Goal: Check status: Check status

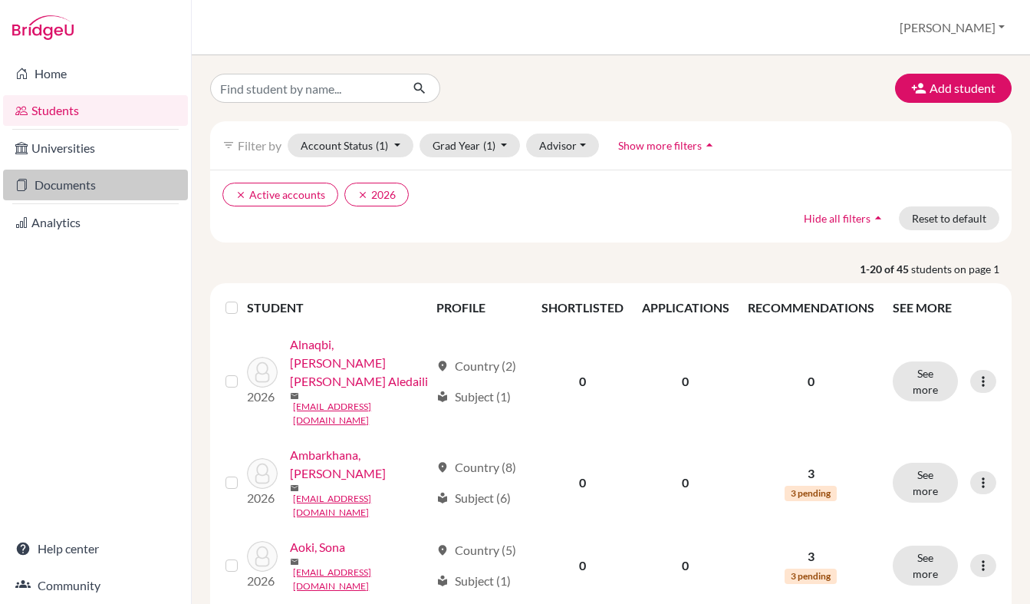
click at [66, 187] on link "Documents" at bounding box center [95, 184] width 185 height 31
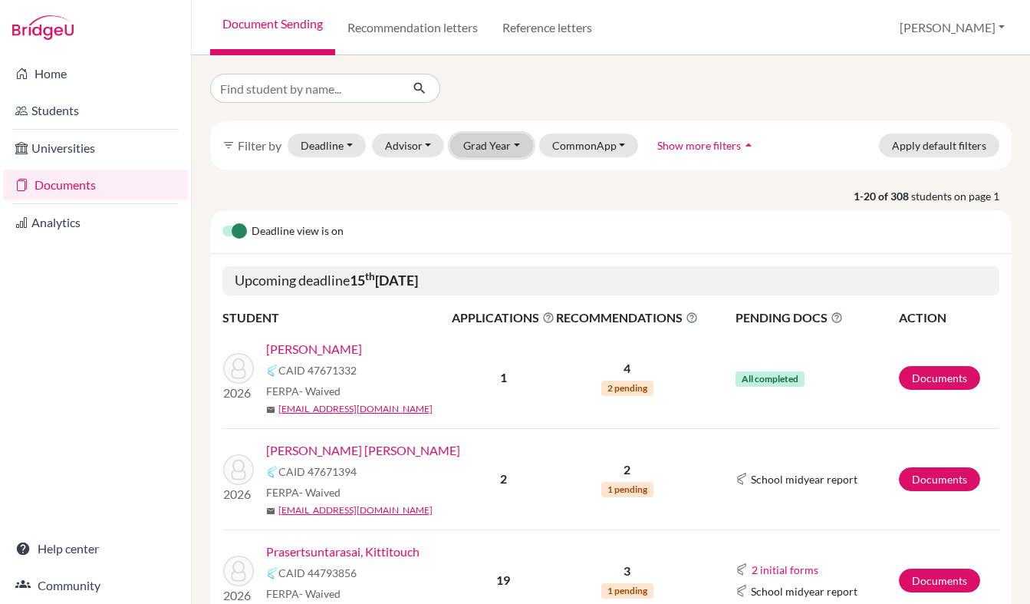
click at [482, 144] on button "Grad Year" at bounding box center [491, 145] width 83 height 24
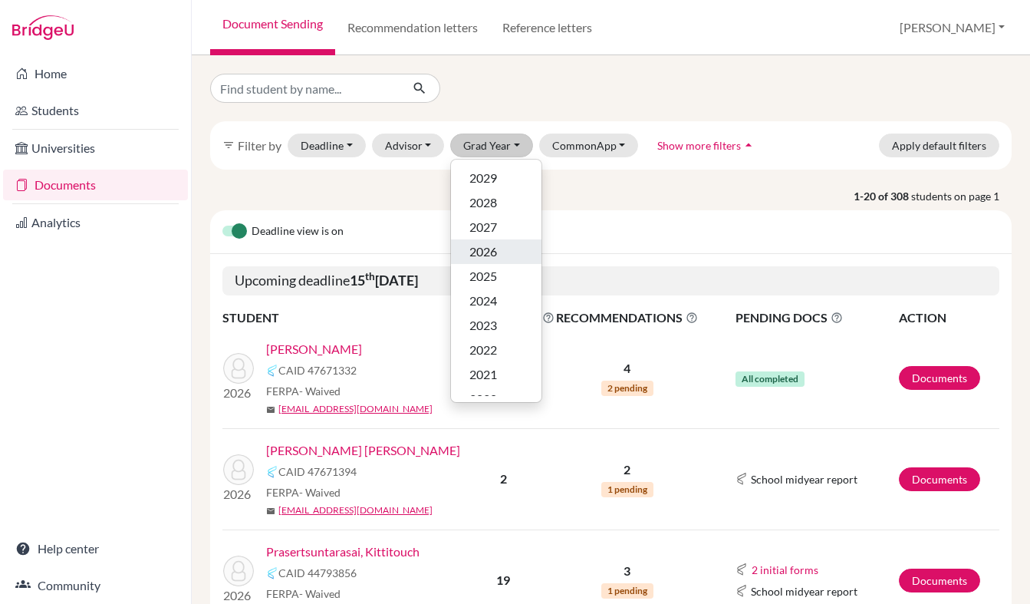
click at [479, 245] on span "2026" at bounding box center [483, 251] width 28 height 18
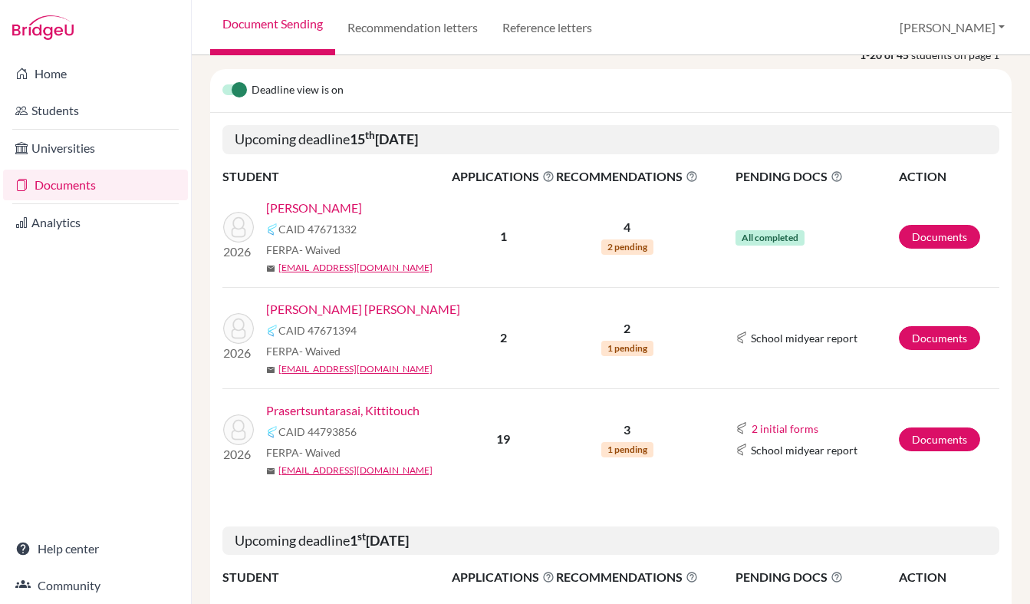
scroll to position [216, 0]
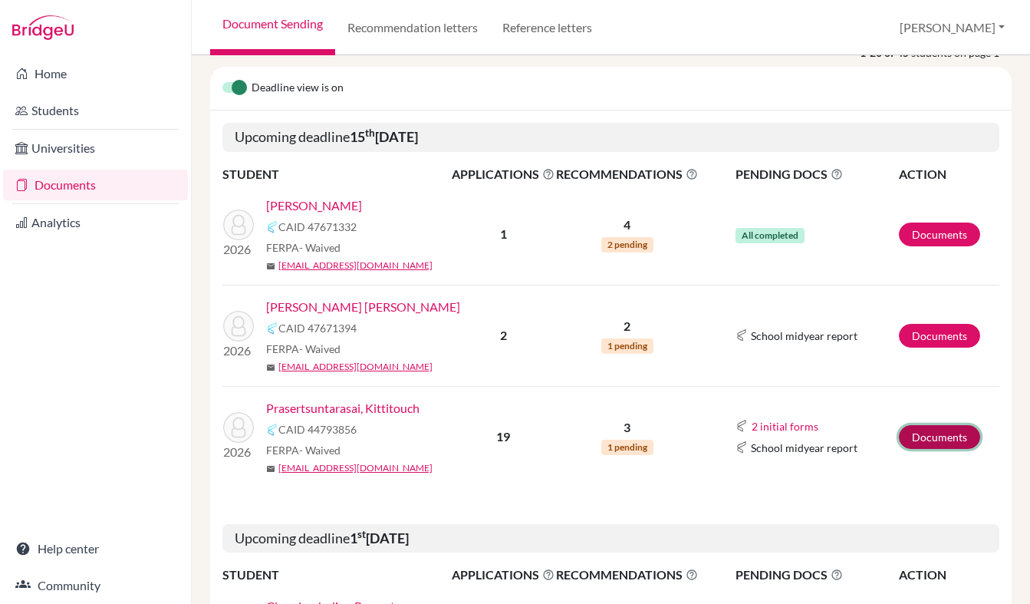
click at [936, 439] on link "Documents" at bounding box center [939, 437] width 81 height 24
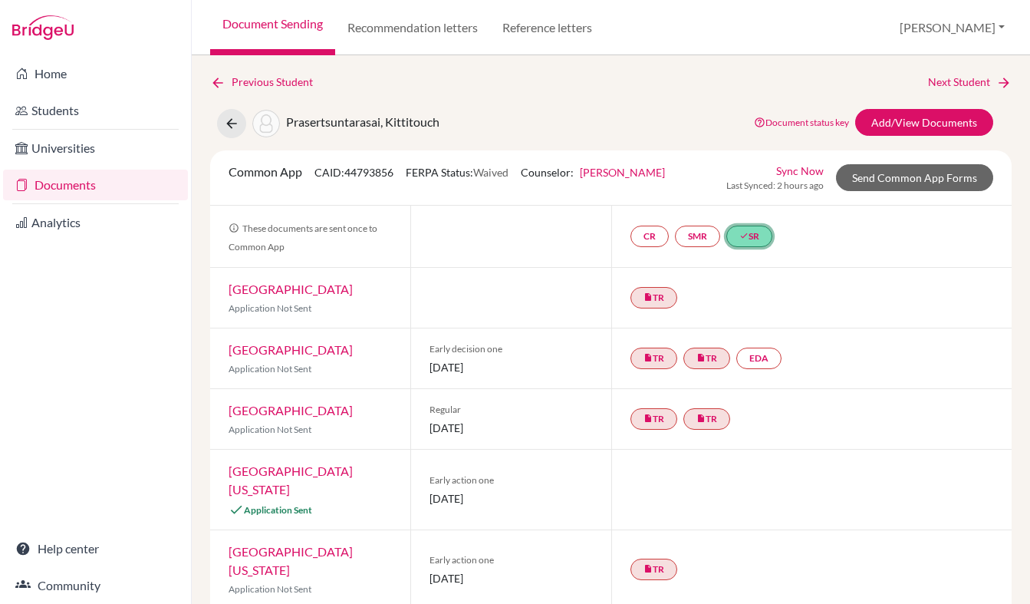
click at [757, 232] on link "done SR" at bounding box center [749, 235] width 46 height 21
click at [857, 239] on div "CR SMR done SR School report School report done Sent [DATE] 09:25:47 UTC" at bounding box center [811, 236] width 401 height 61
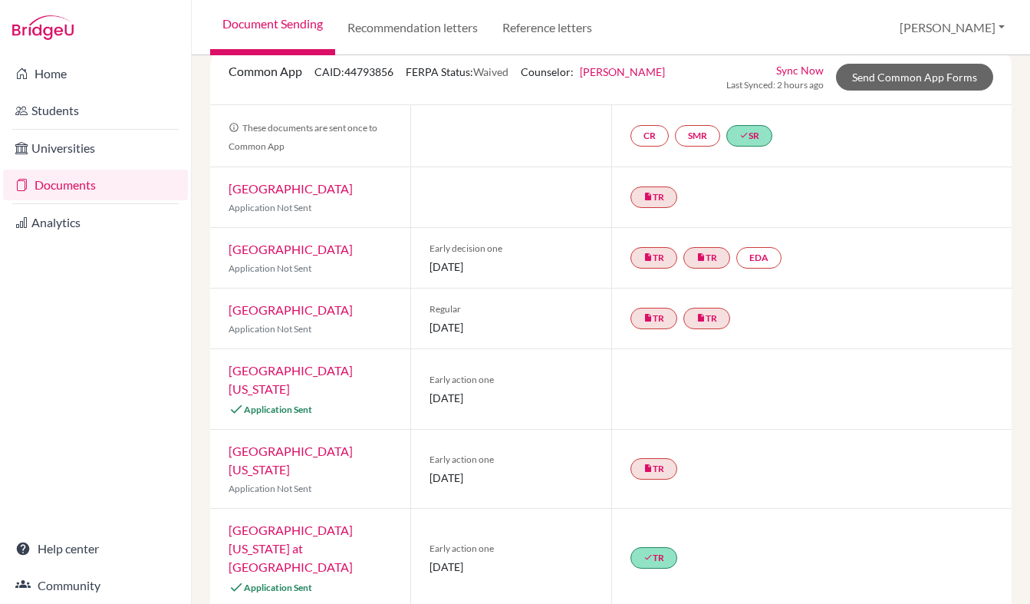
scroll to position [127, 0]
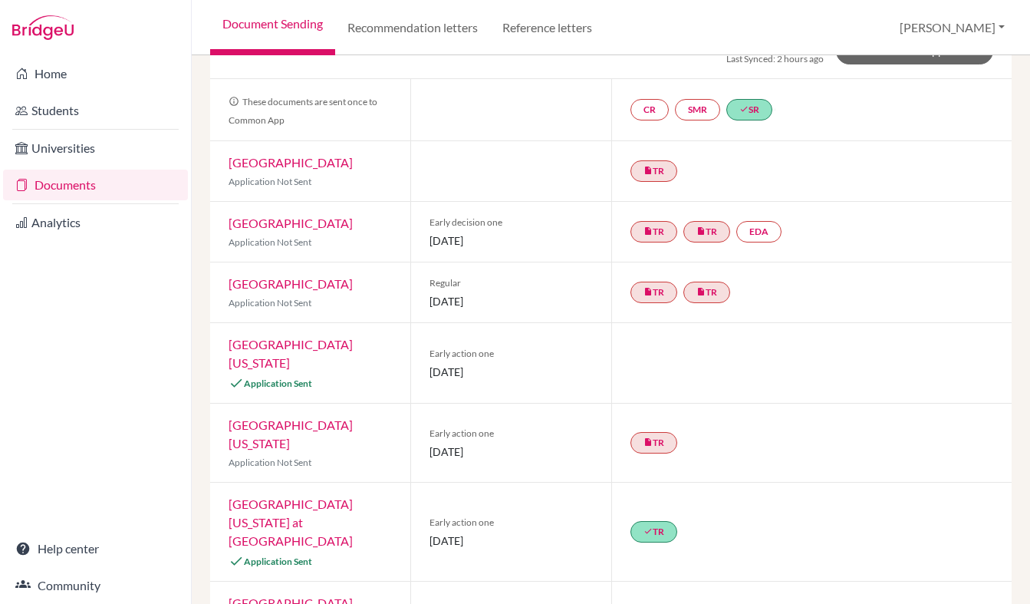
click at [350, 340] on link "[GEOGRAPHIC_DATA][US_STATE]" at bounding box center [291, 353] width 124 height 33
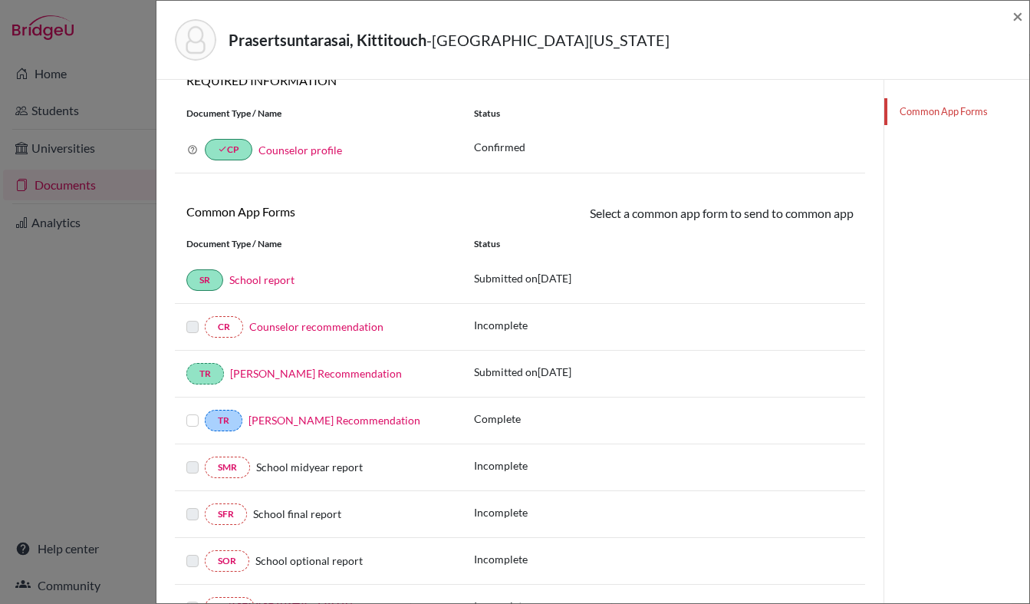
scroll to position [109, 0]
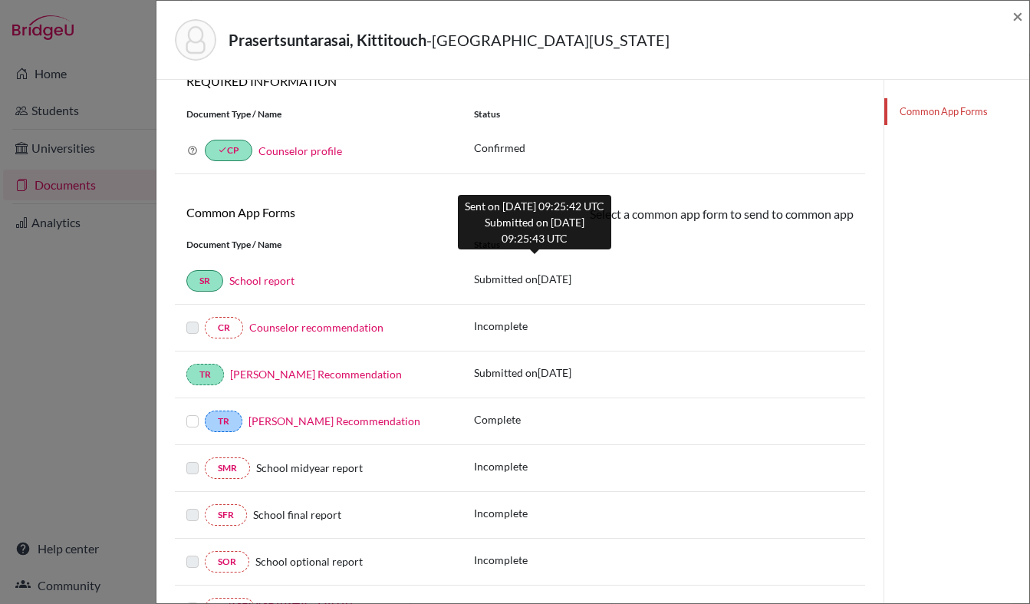
click at [499, 286] on p "Submitted on 2025-10-14" at bounding box center [522, 279] width 97 height 16
click at [568, 271] on p "Submitted on 2025-10-14" at bounding box center [522, 279] width 97 height 16
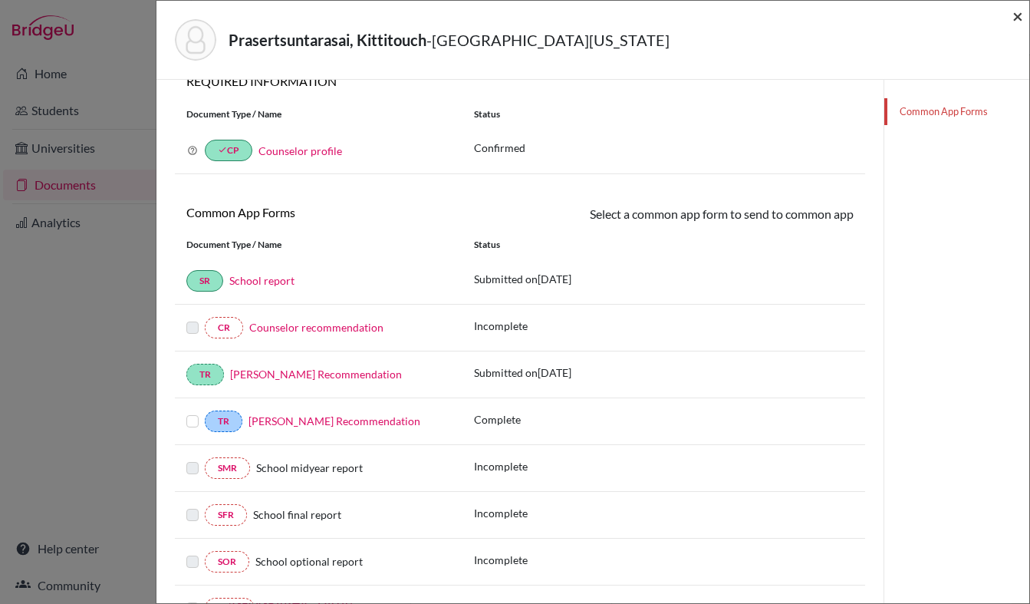
click at [1019, 16] on span "×" at bounding box center [1017, 16] width 11 height 22
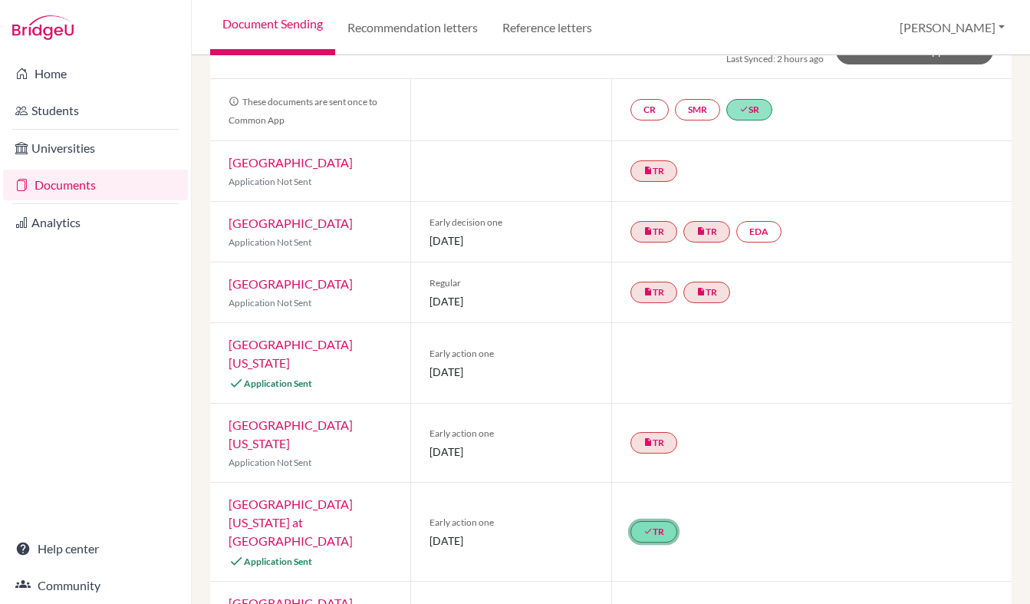
click at [638, 521] on link "done TR" at bounding box center [653, 531] width 47 height 21
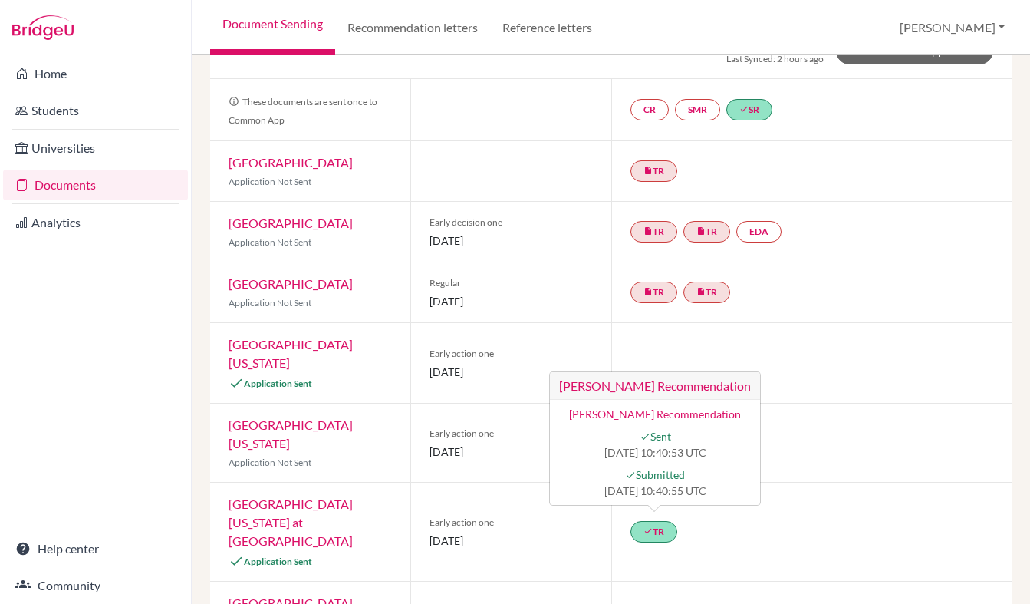
click at [515, 515] on span "Early action one" at bounding box center [510, 522] width 163 height 14
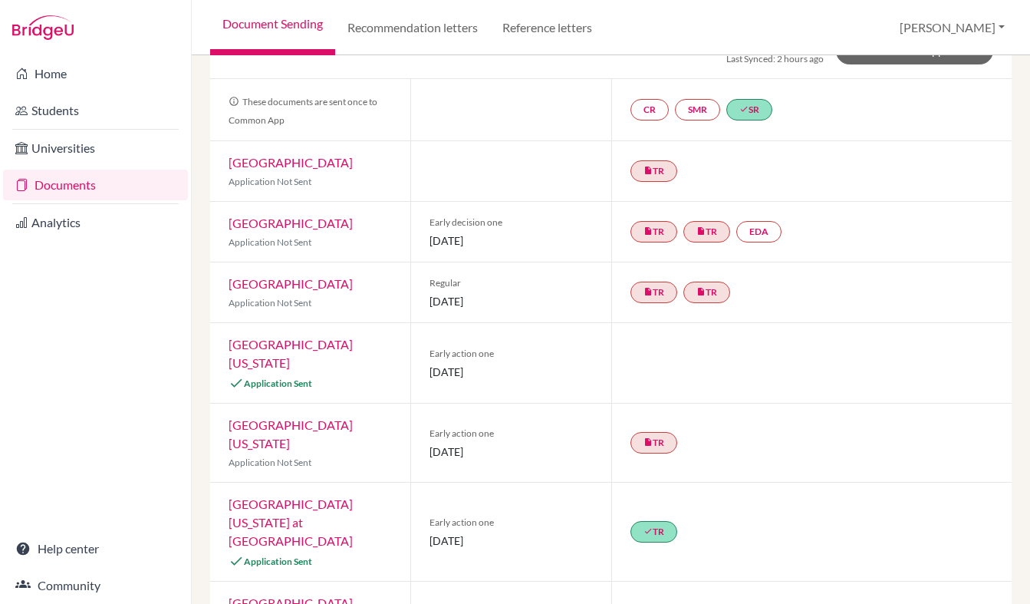
click at [341, 496] on link "University of North Carolina at Chapel Hill" at bounding box center [291, 521] width 124 height 51
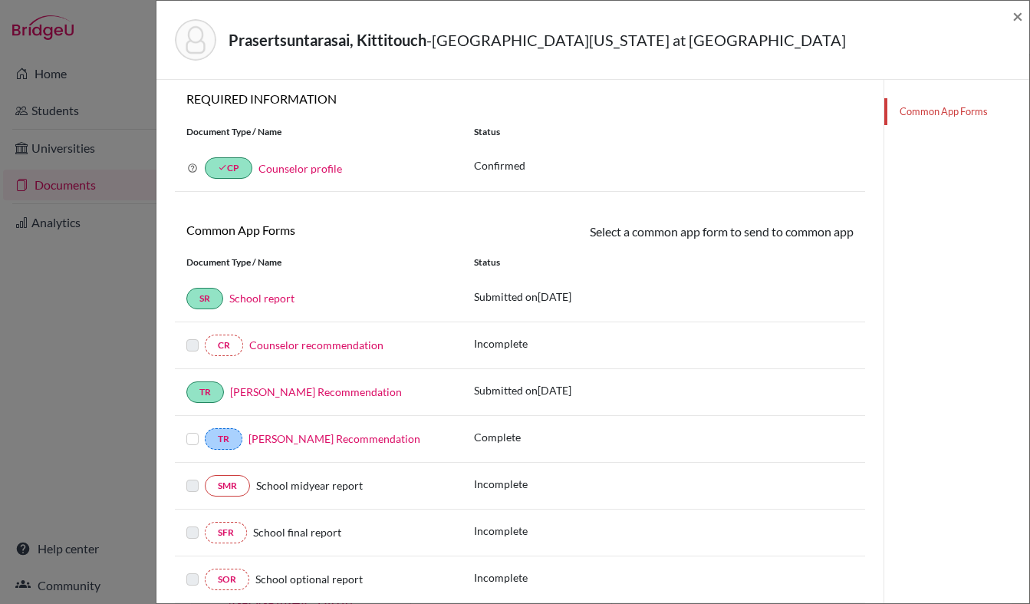
scroll to position [110, 0]
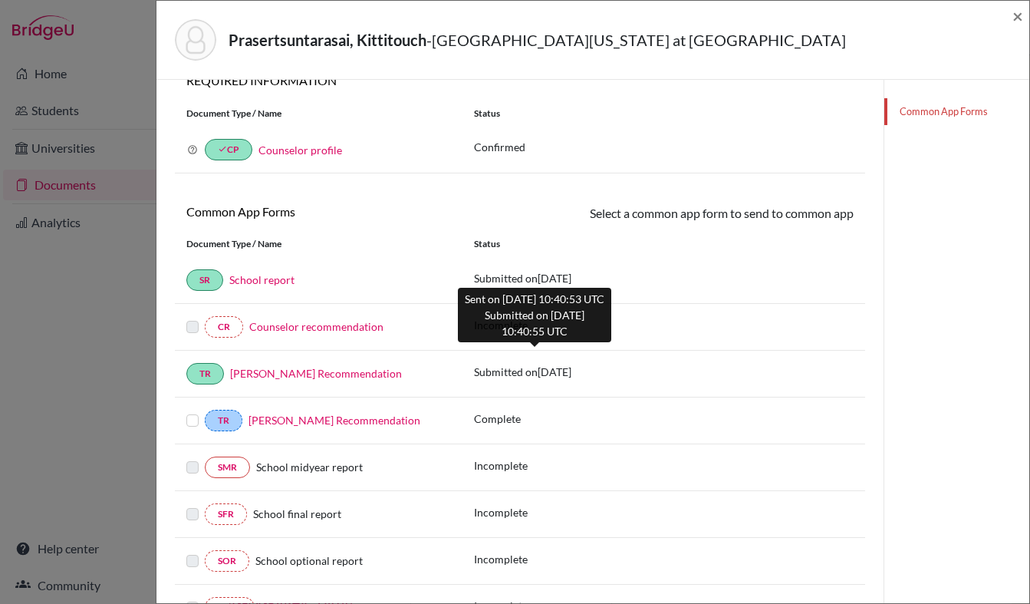
click at [531, 373] on p "Submitted on 2025-10-14" at bounding box center [522, 372] width 97 height 16
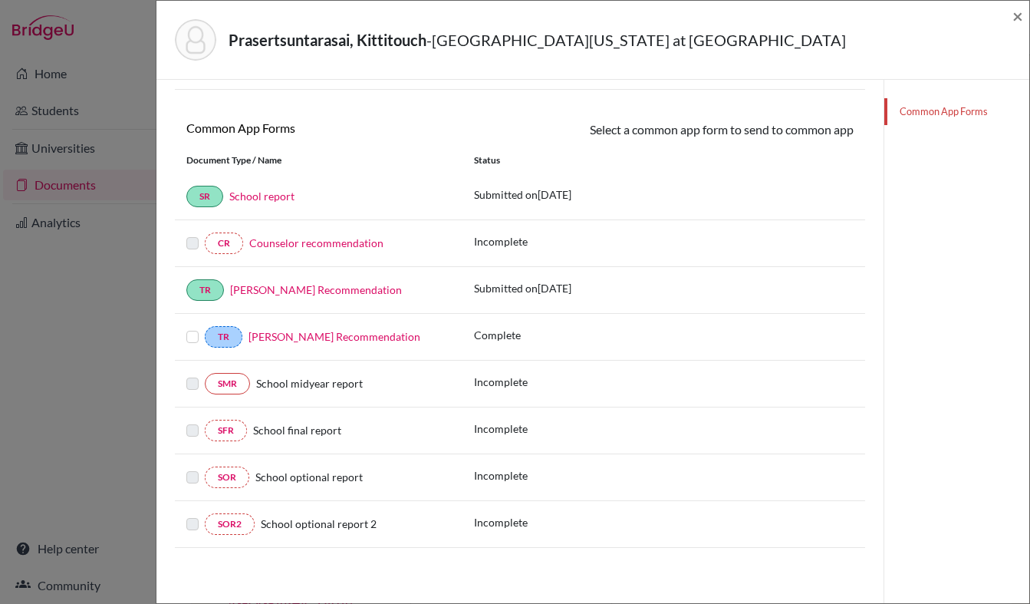
scroll to position [0, 0]
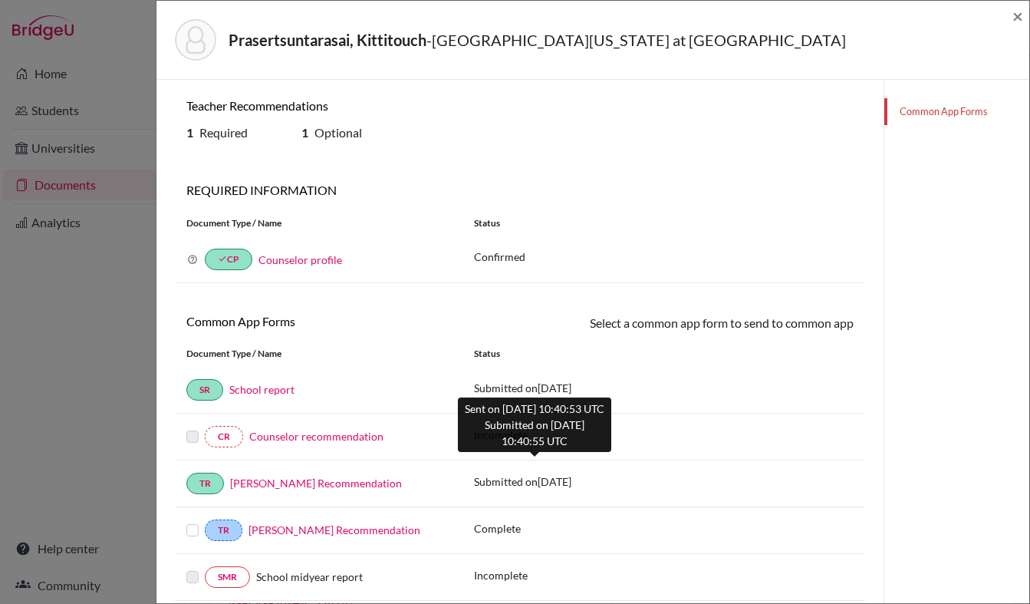
click at [502, 486] on p "Submitted on 2025-10-14" at bounding box center [522, 481] width 97 height 16
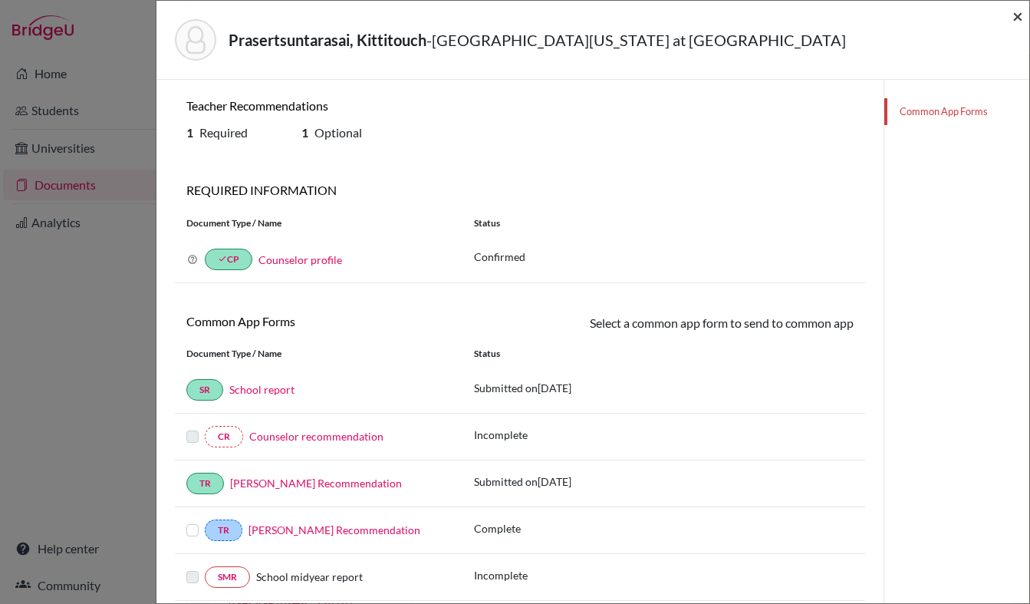
click at [1016, 21] on span "×" at bounding box center [1017, 16] width 11 height 22
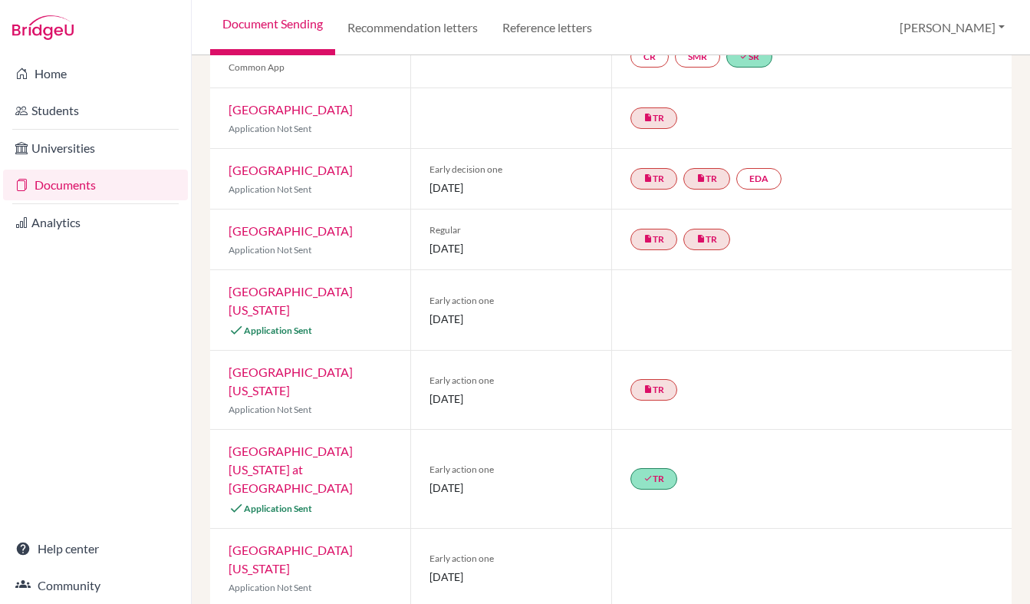
scroll to position [180, 0]
click at [353, 293] on link "[GEOGRAPHIC_DATA][US_STATE]" at bounding box center [291, 299] width 124 height 33
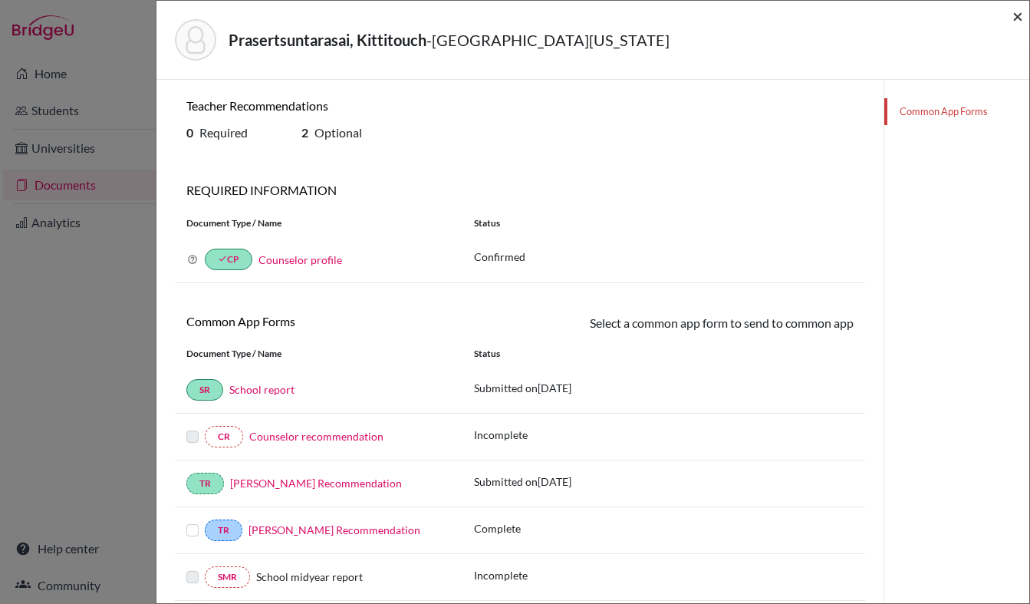
click at [1020, 18] on span "×" at bounding box center [1017, 16] width 11 height 22
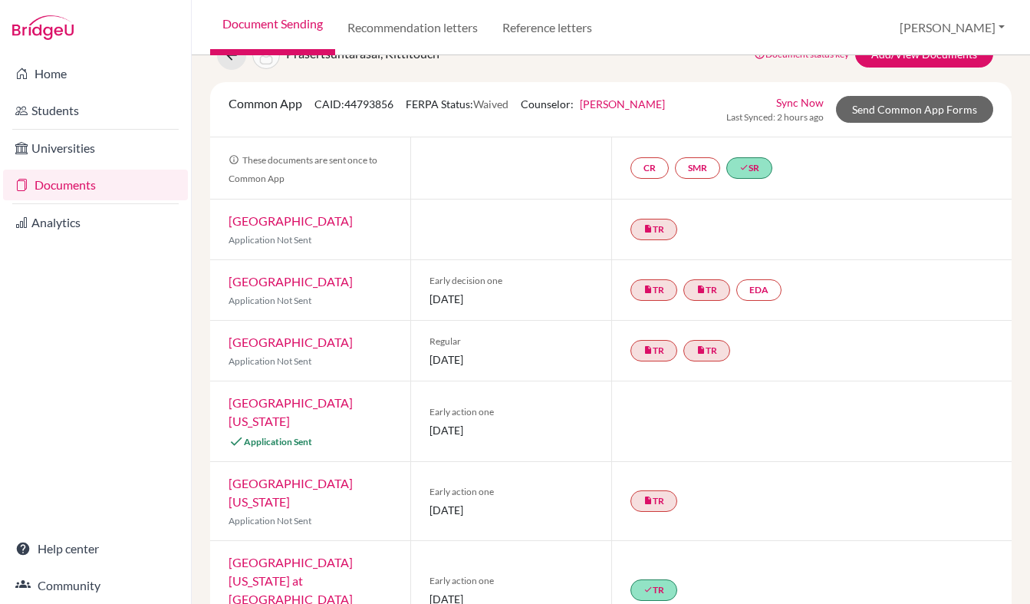
scroll to position [61, 0]
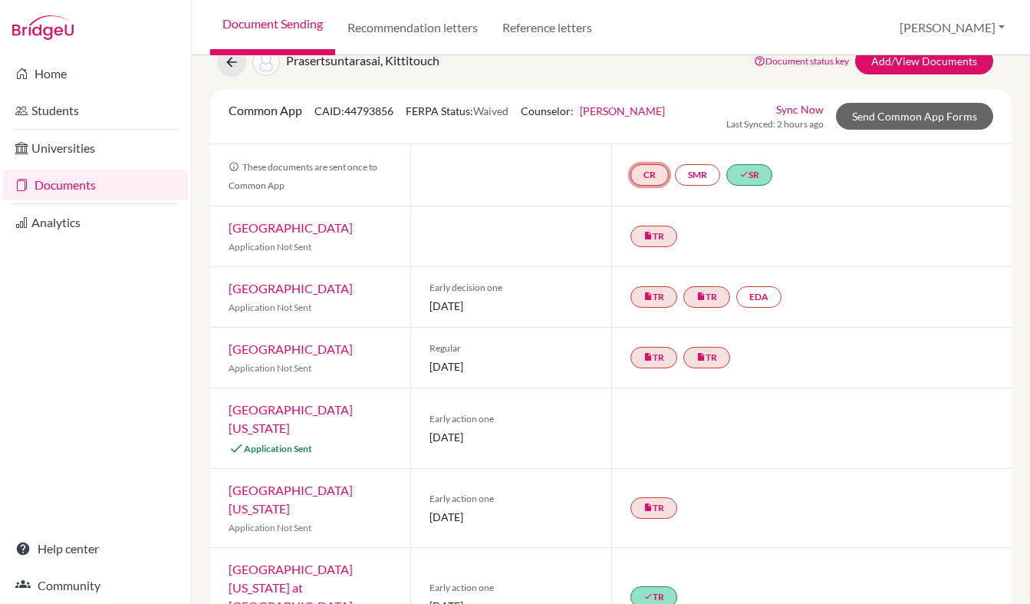
click at [647, 173] on link "CR" at bounding box center [649, 174] width 38 height 21
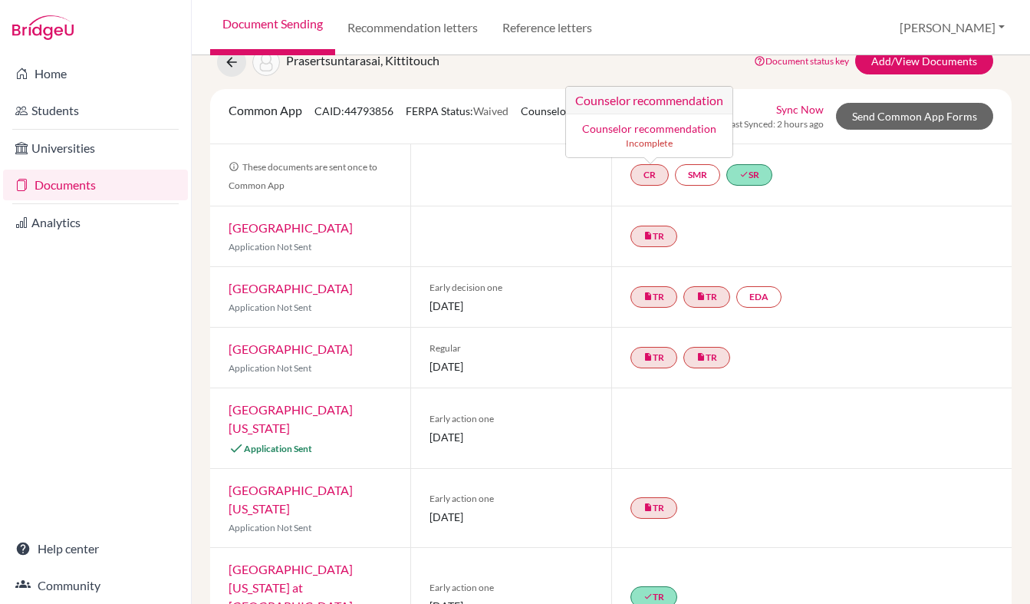
click at [640, 129] on link "Counselor recommendation" at bounding box center [649, 128] width 134 height 13
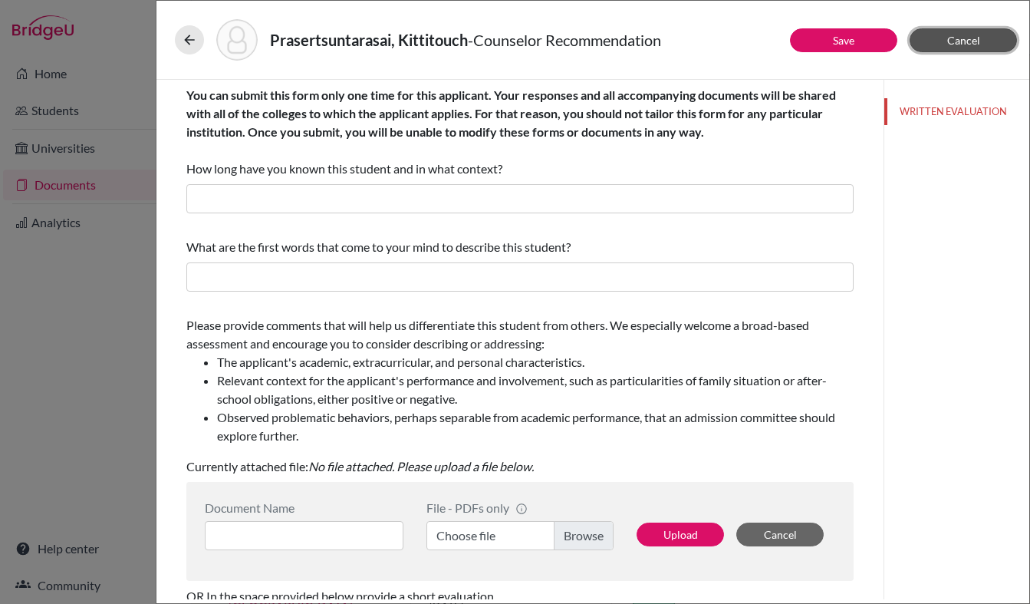
click at [975, 42] on span "Cancel" at bounding box center [963, 40] width 33 height 13
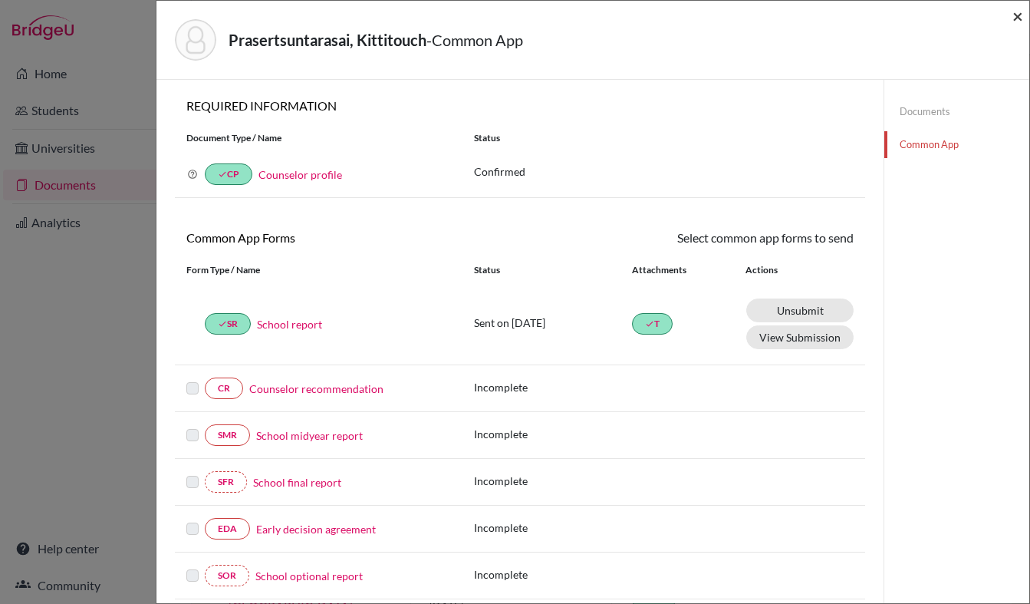
click at [1015, 18] on span "×" at bounding box center [1017, 16] width 11 height 22
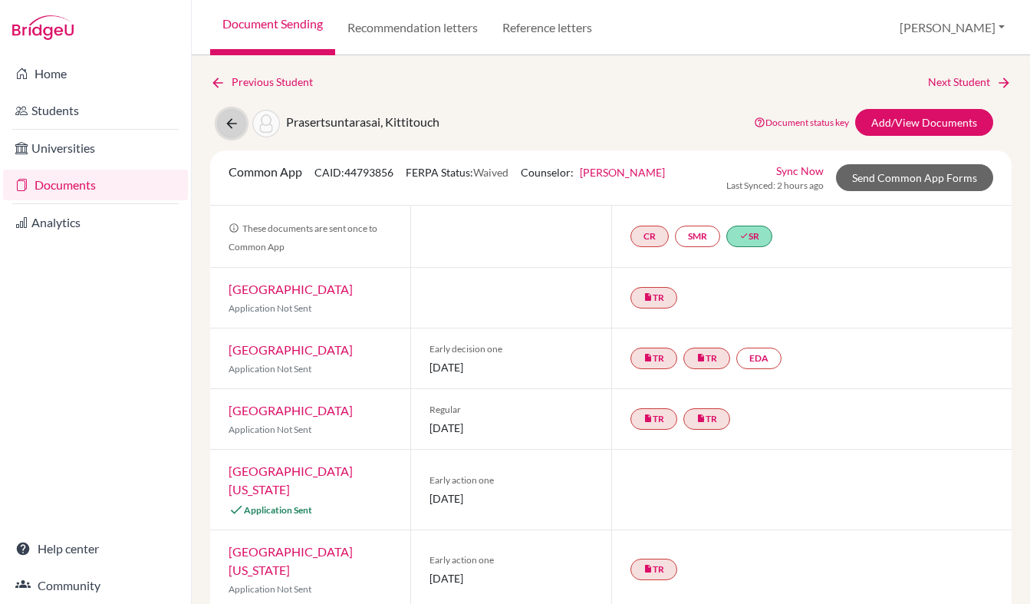
click at [229, 118] on icon at bounding box center [231, 123] width 15 height 15
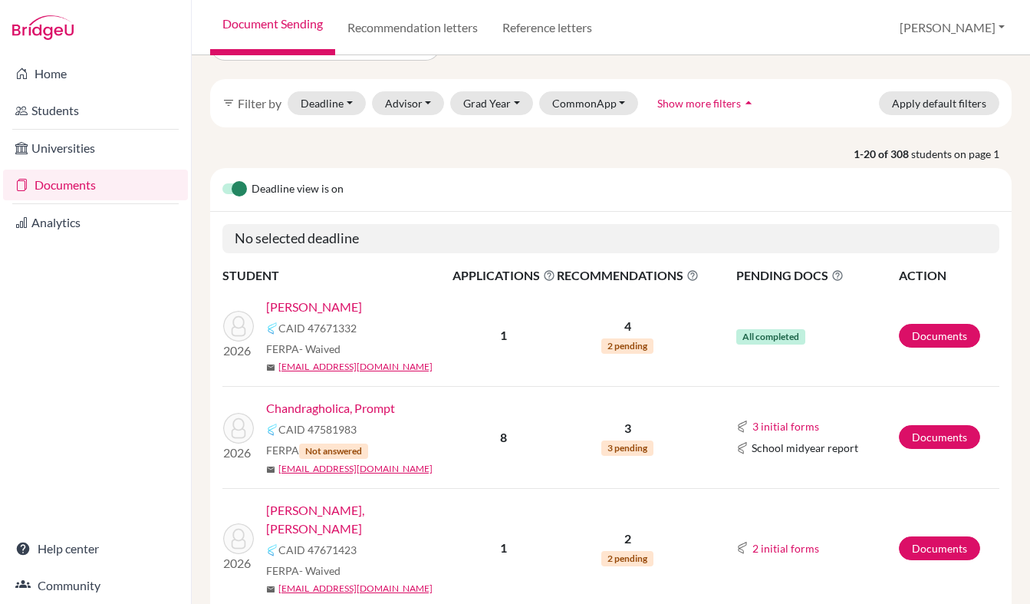
scroll to position [38, 0]
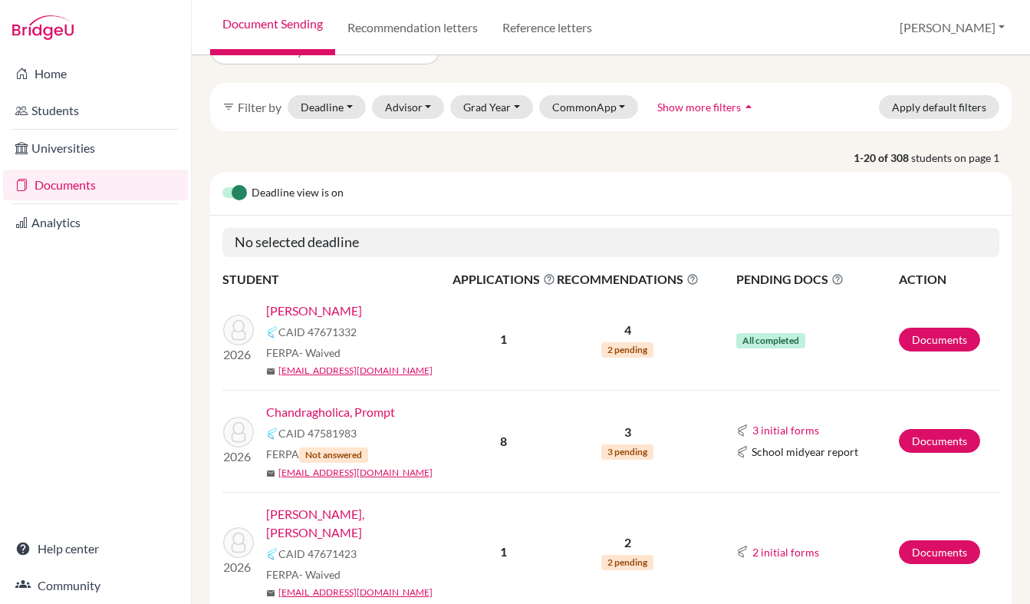
click at [303, 308] on link "Chen, Breno" at bounding box center [314, 310] width 96 height 18
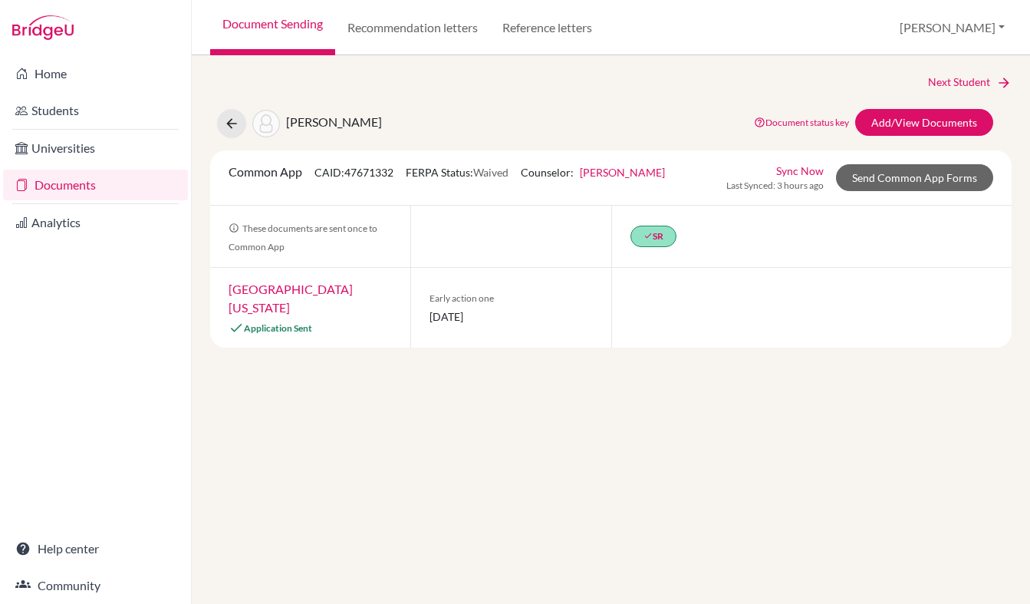
click at [743, 245] on div "done SR" at bounding box center [811, 236] width 401 height 61
click at [232, 125] on icon at bounding box center [231, 123] width 15 height 15
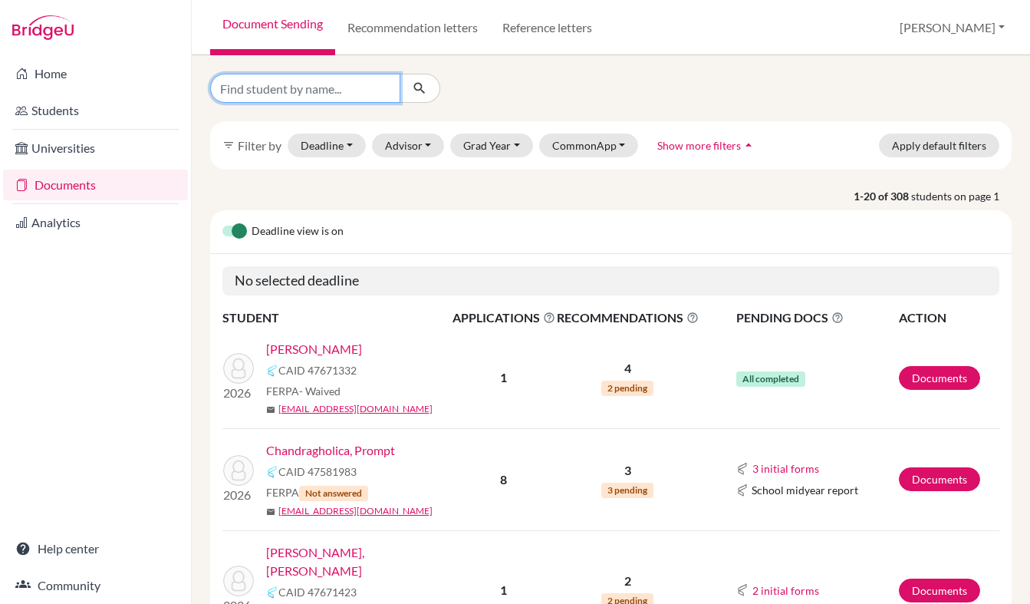
click at [264, 97] on input "Find student by name..." at bounding box center [305, 88] width 190 height 29
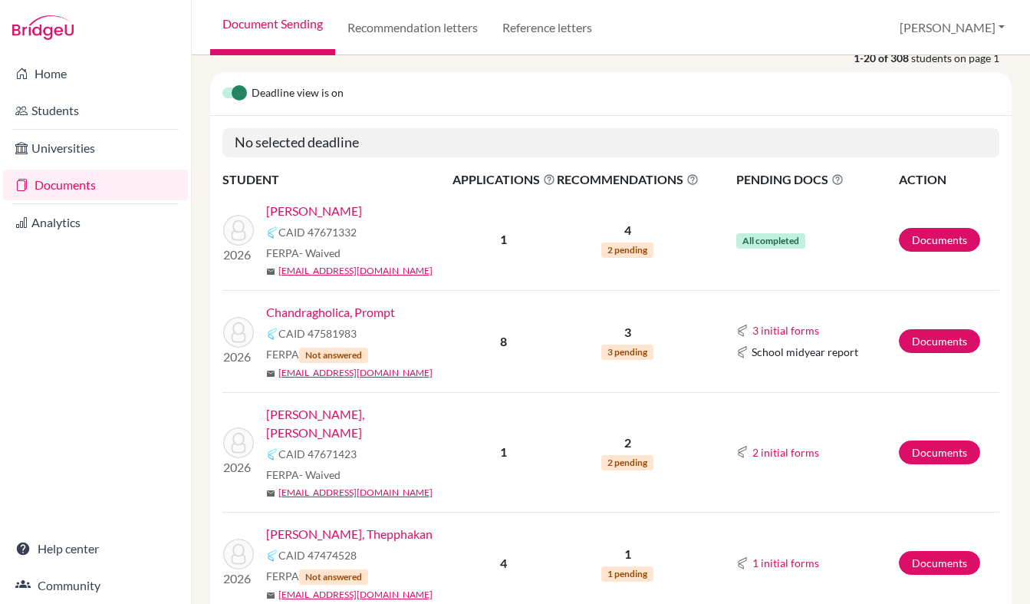
scroll to position [140, 0]
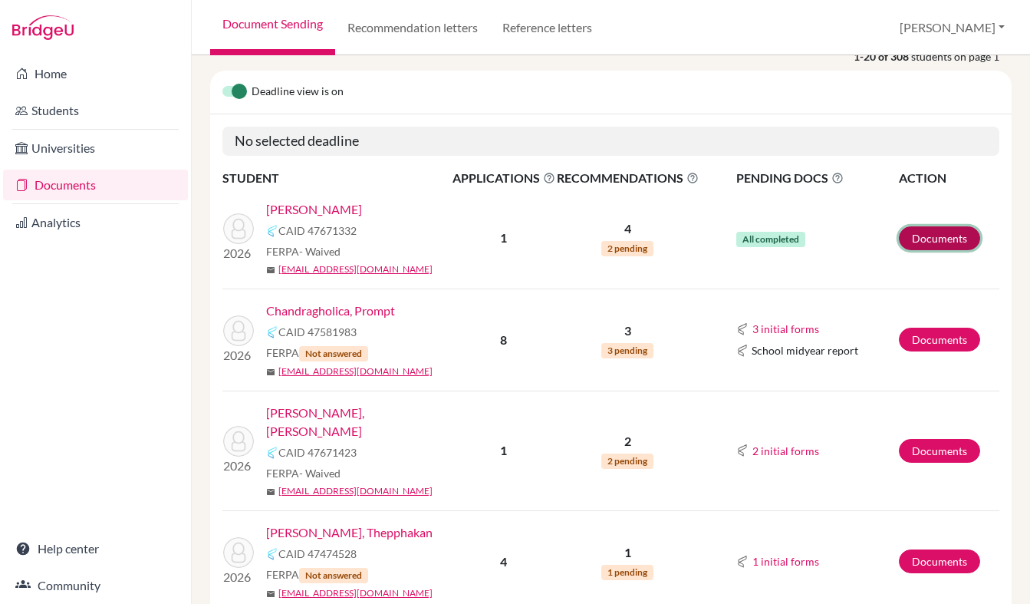
click at [920, 235] on link "Documents" at bounding box center [939, 238] width 81 height 24
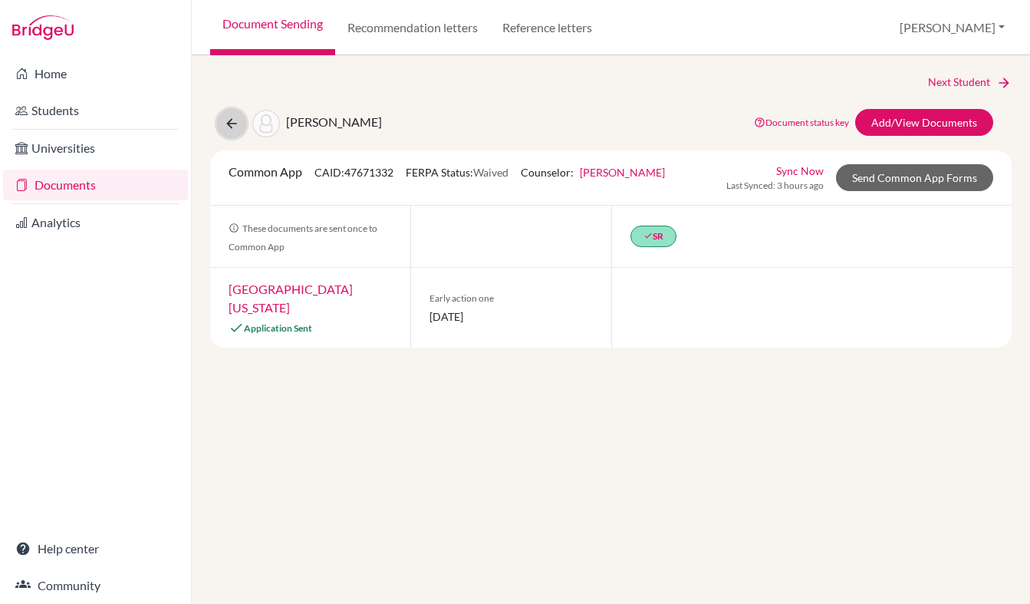
click at [238, 129] on icon at bounding box center [231, 123] width 15 height 15
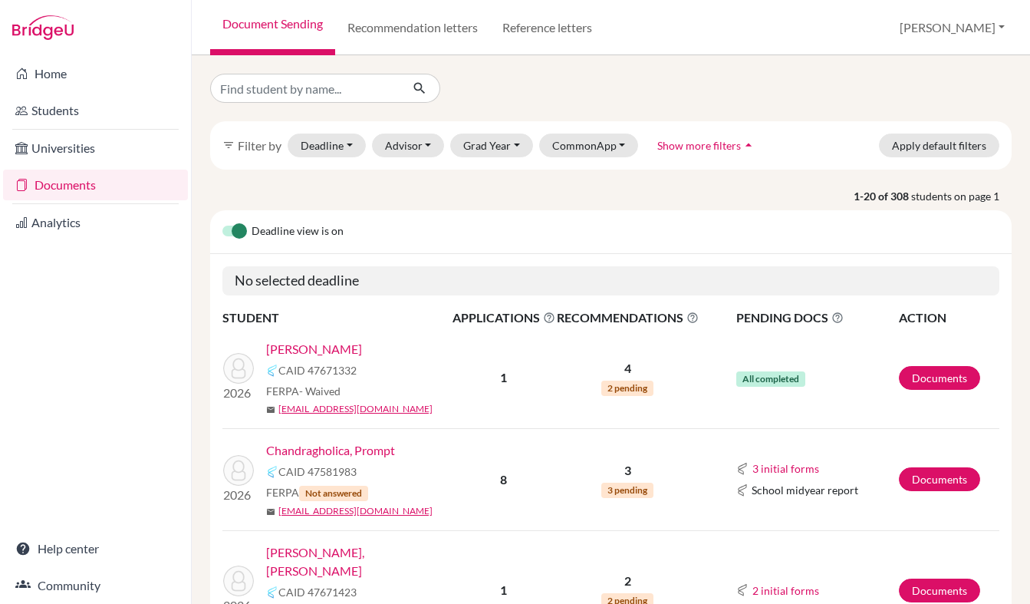
scroll to position [3, 0]
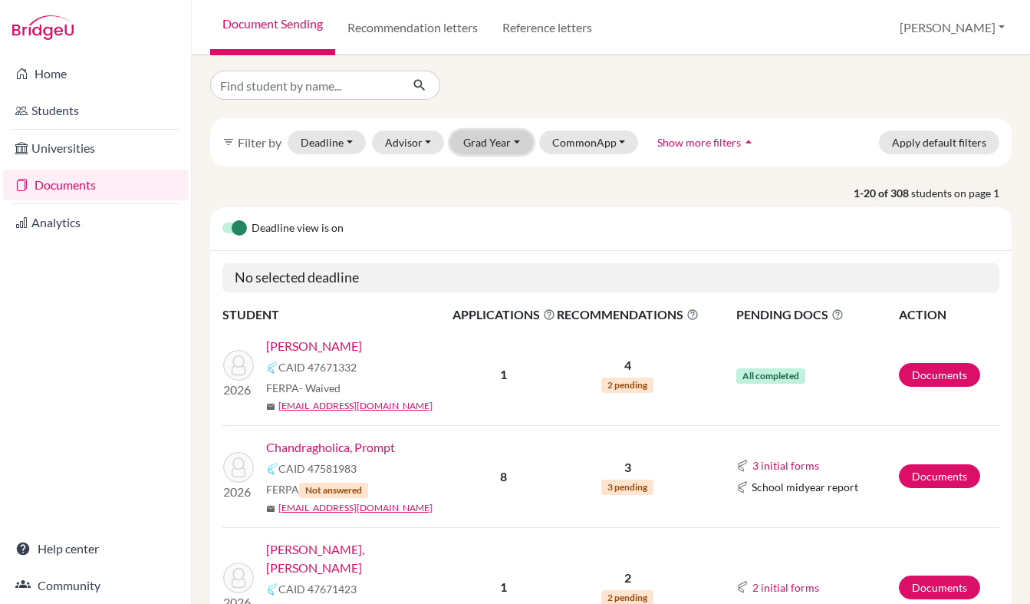
click at [493, 150] on button "Grad Year" at bounding box center [491, 142] width 83 height 24
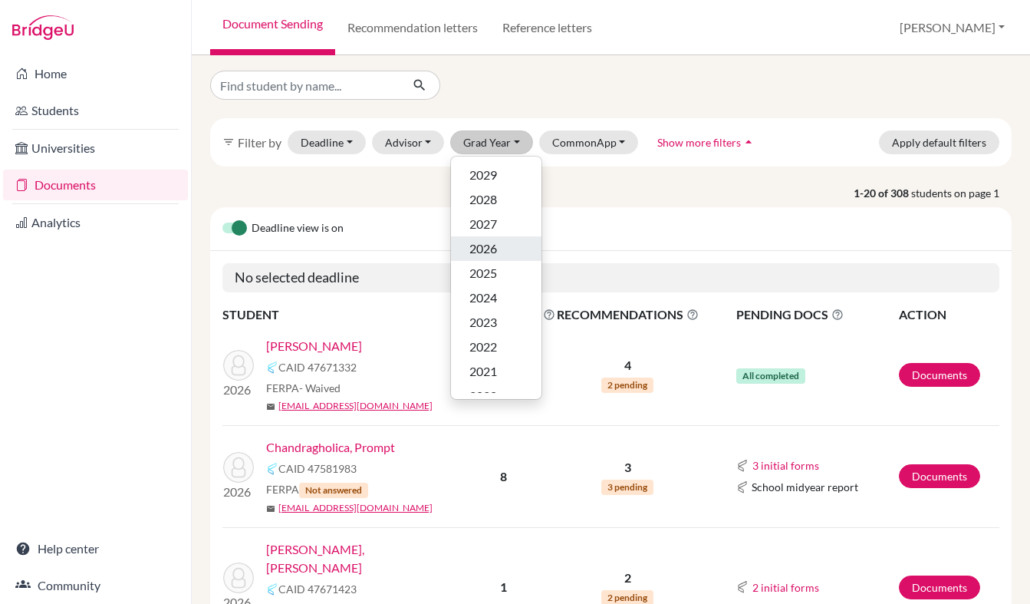
click at [495, 248] on span "2026" at bounding box center [483, 248] width 28 height 18
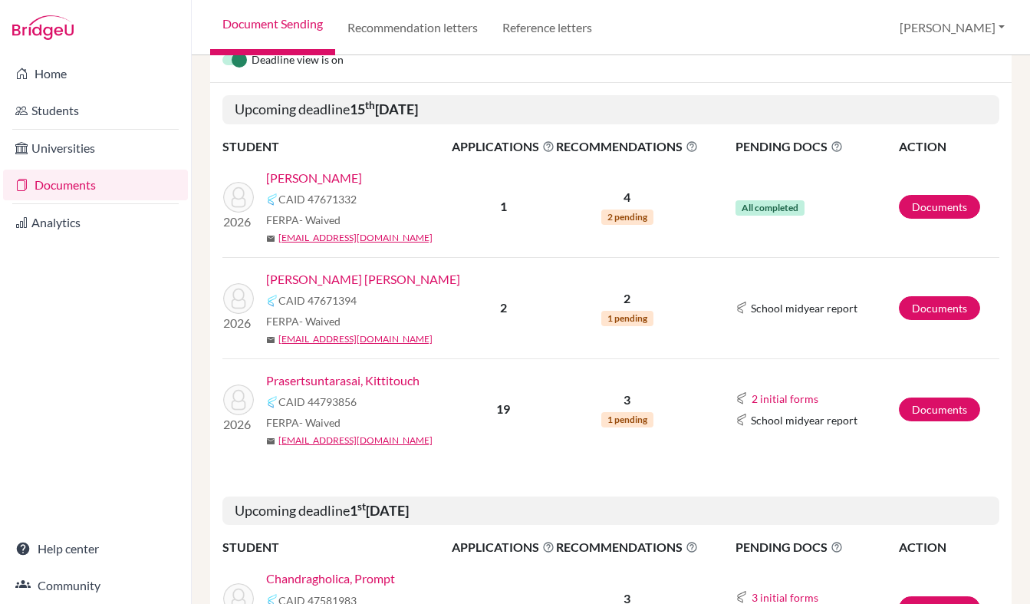
scroll to position [242, 0]
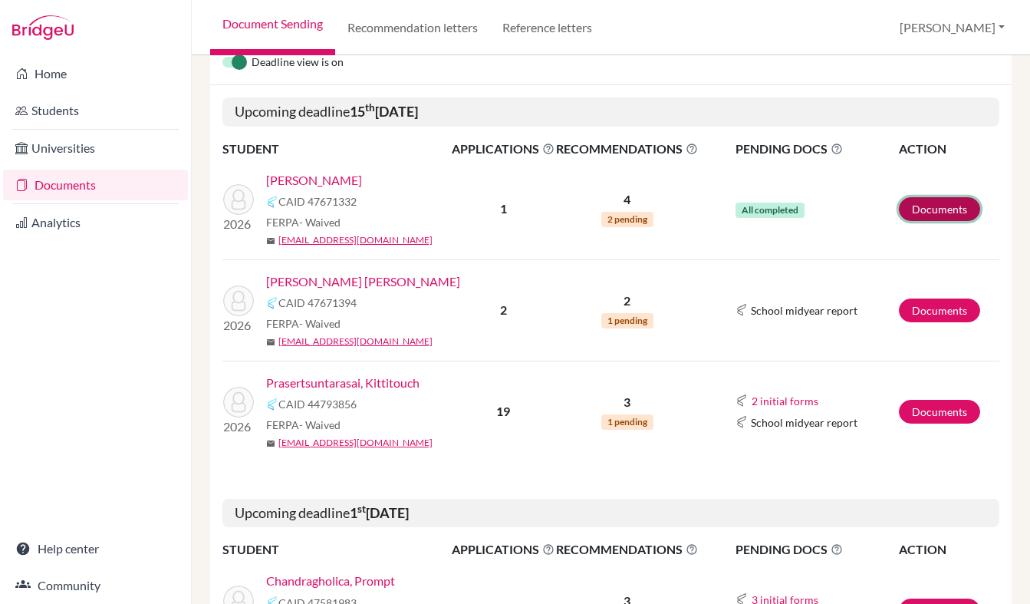
click at [930, 206] on link "Documents" at bounding box center [939, 209] width 81 height 24
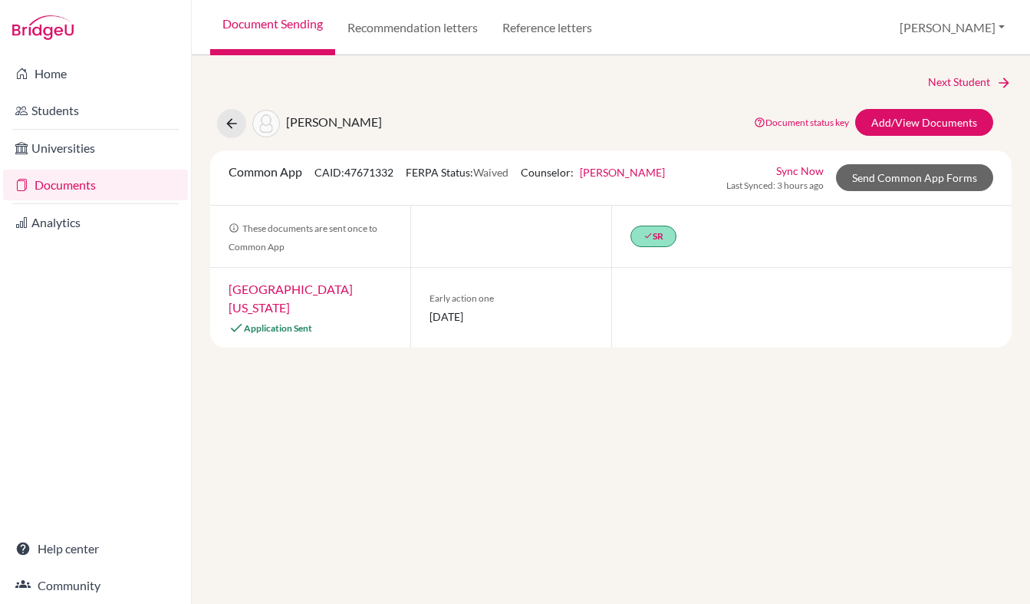
click at [353, 286] on link "University of Texas at Austin" at bounding box center [291, 297] width 124 height 33
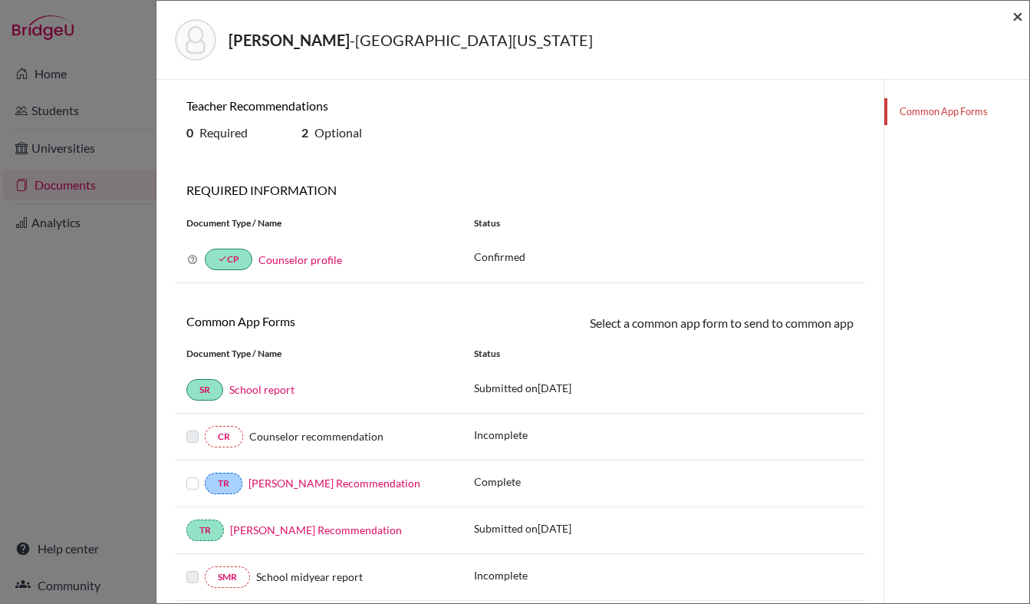
click at [1015, 18] on span "×" at bounding box center [1017, 16] width 11 height 22
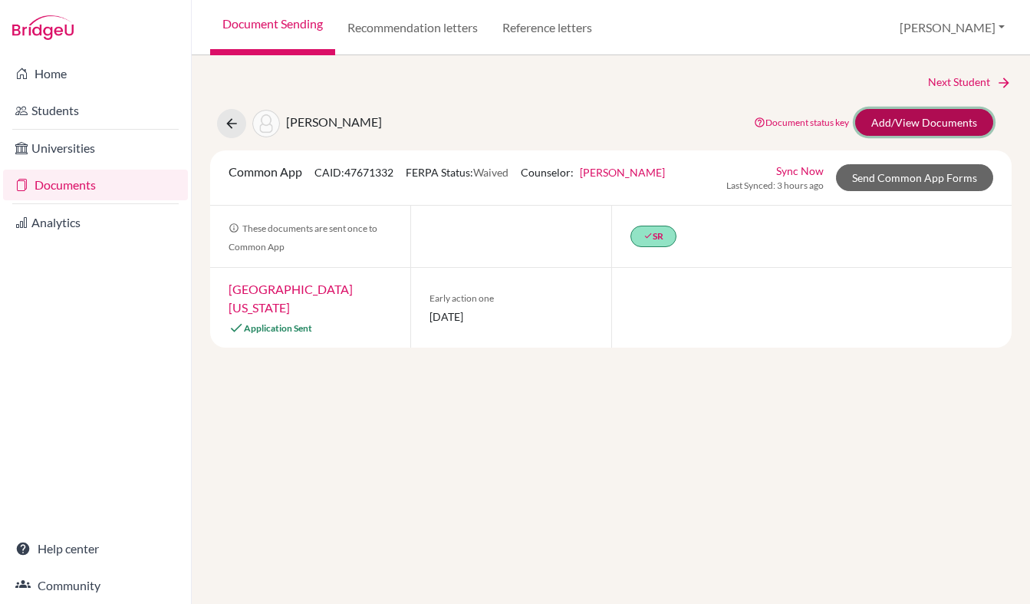
click at [927, 117] on link "Add/View Documents" at bounding box center [924, 122] width 138 height 27
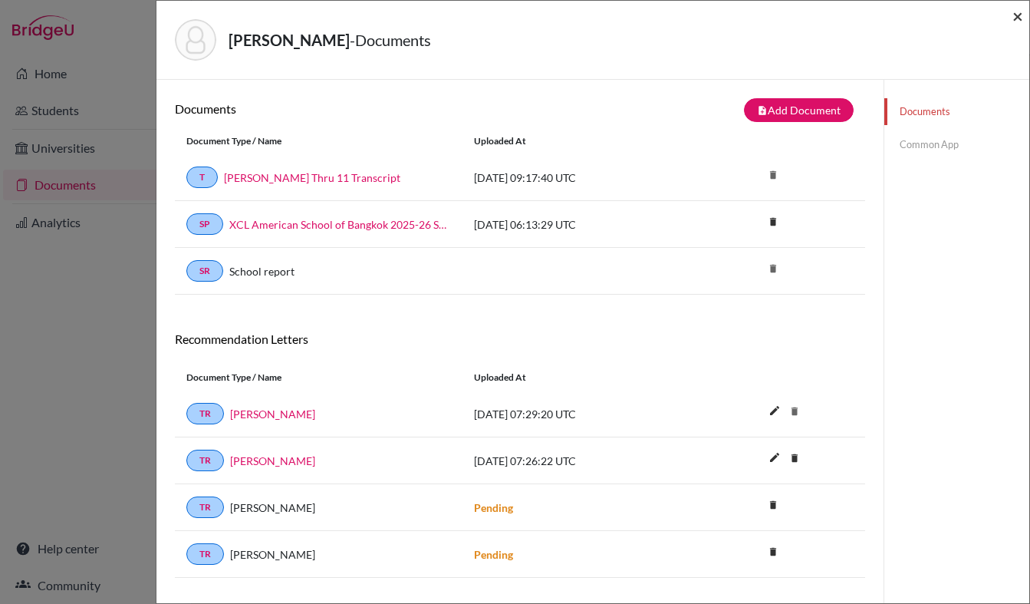
click at [1015, 19] on span "×" at bounding box center [1017, 16] width 11 height 22
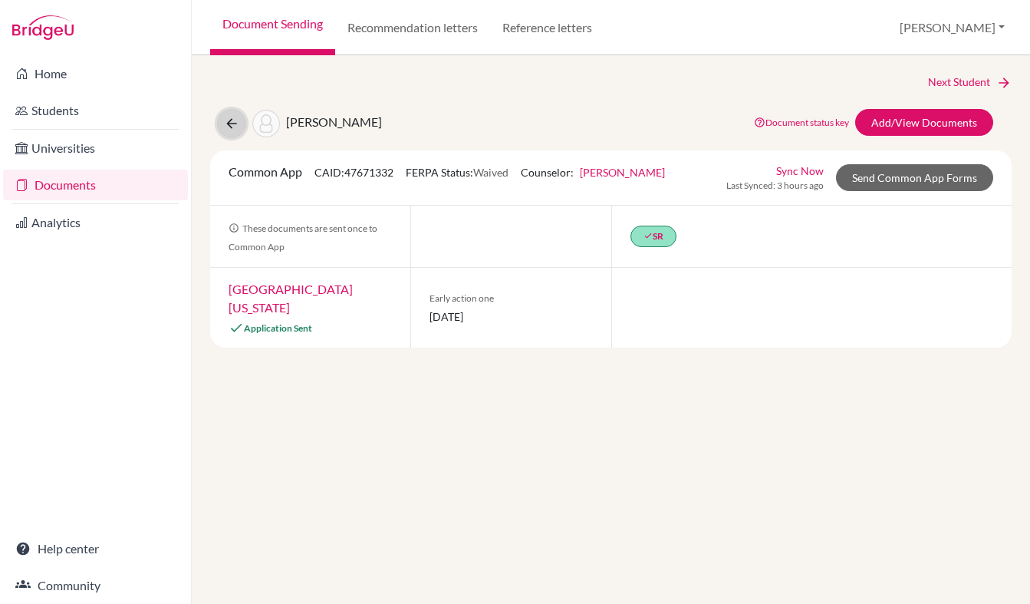
click at [233, 133] on button at bounding box center [231, 123] width 29 height 29
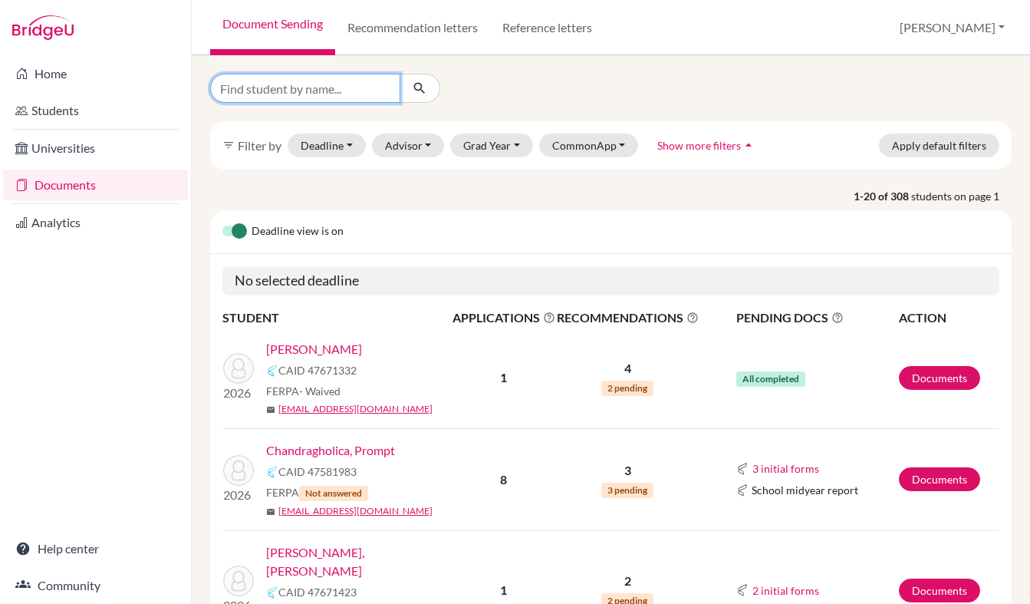
click at [280, 92] on input "Find student by name..." at bounding box center [305, 88] width 190 height 29
